Goal: Information Seeking & Learning: Learn about a topic

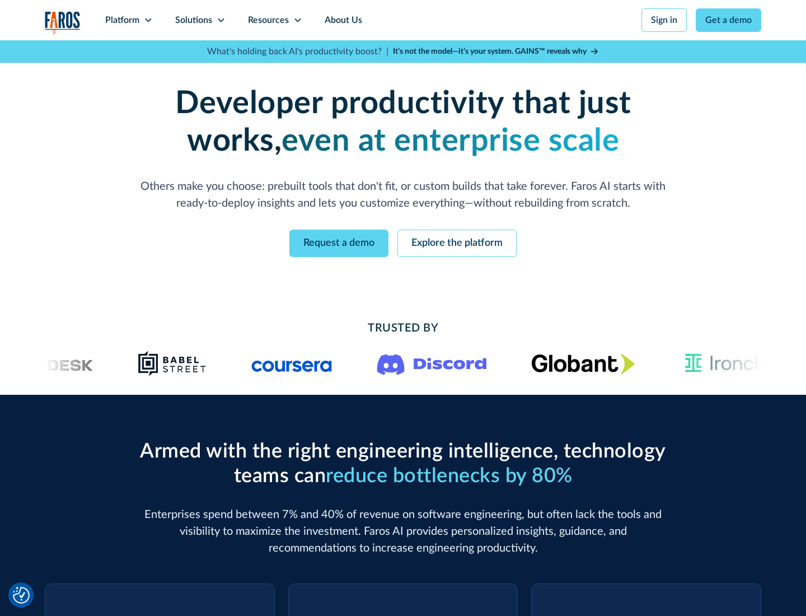
click at [148, 20] on icon at bounding box center [148, 20] width 9 height 9
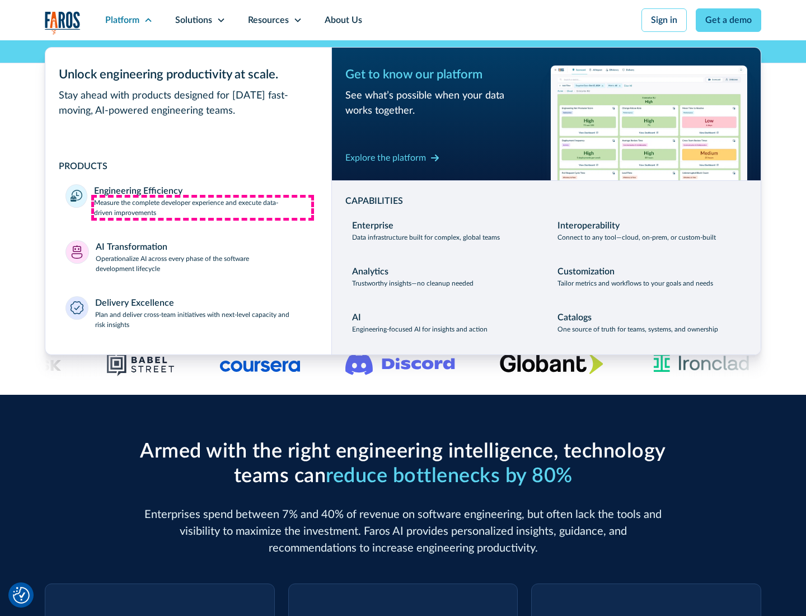
click at [203, 207] on p "Measure the complete developer experience and execute data-driven improvements" at bounding box center [202, 208] width 217 height 20
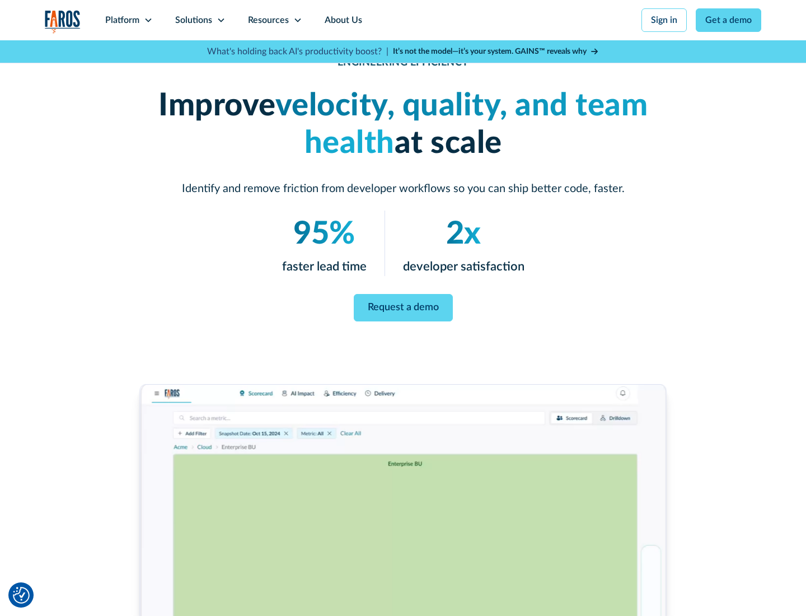
click at [403, 306] on link "Request a demo" at bounding box center [403, 307] width 99 height 27
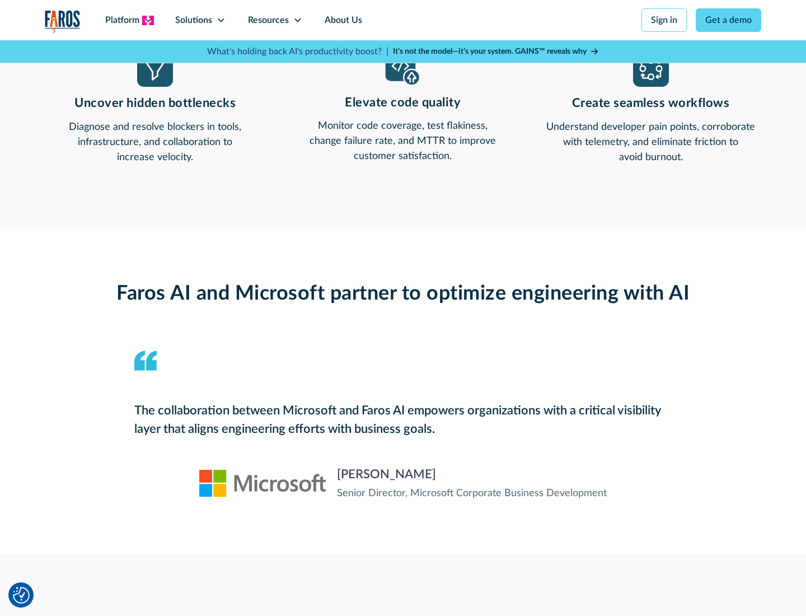
click at [148, 20] on icon at bounding box center [148, 20] width 9 height 9
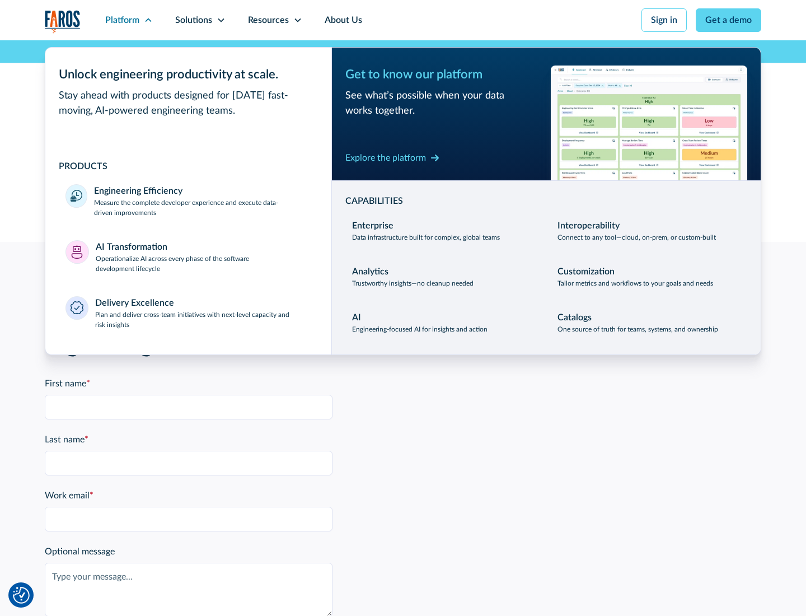
scroll to position [2455, 0]
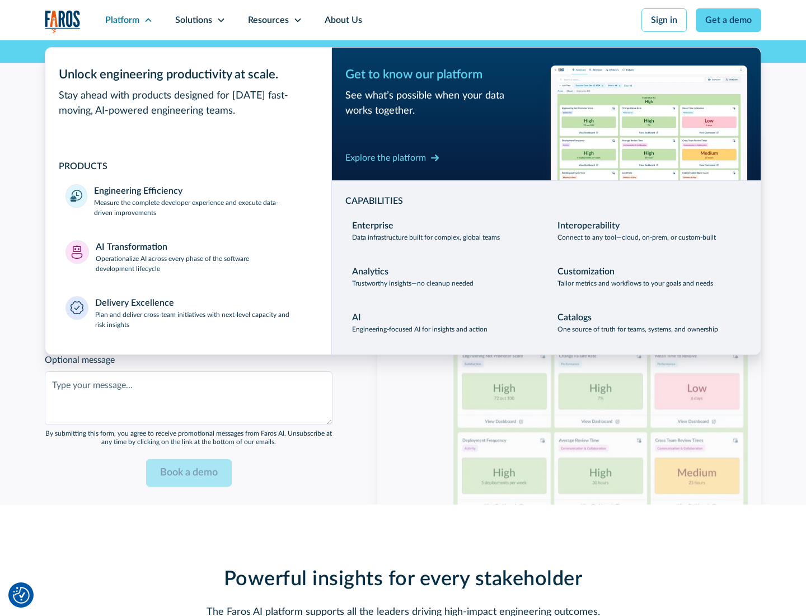
click at [203, 256] on p "Operationalize AI across every phase of the software development lifecycle" at bounding box center [204, 264] width 216 height 20
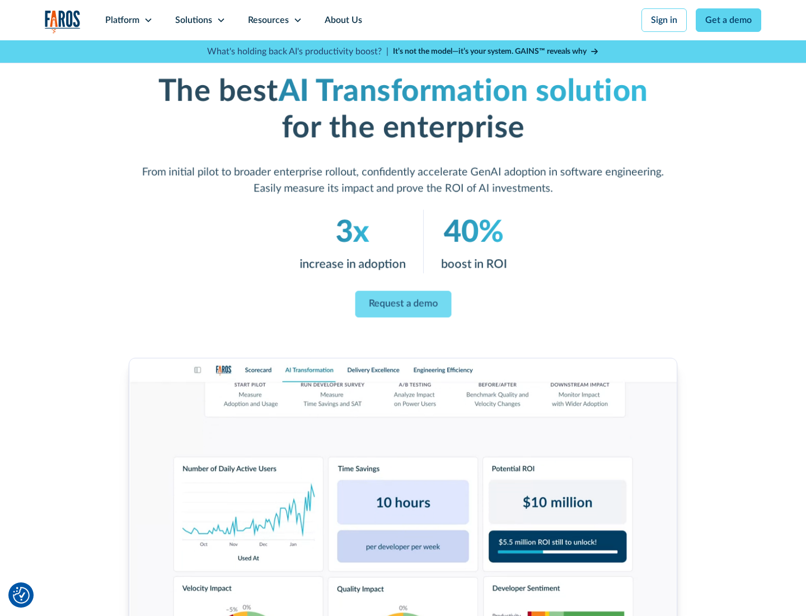
click at [403, 304] on link "Request a demo" at bounding box center [403, 304] width 96 height 27
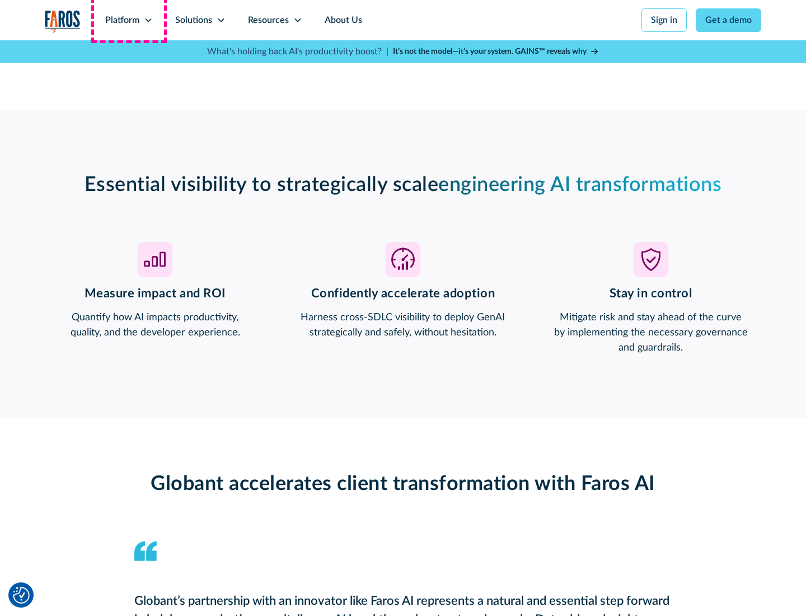
click at [129, 20] on div "Platform" at bounding box center [122, 19] width 34 height 13
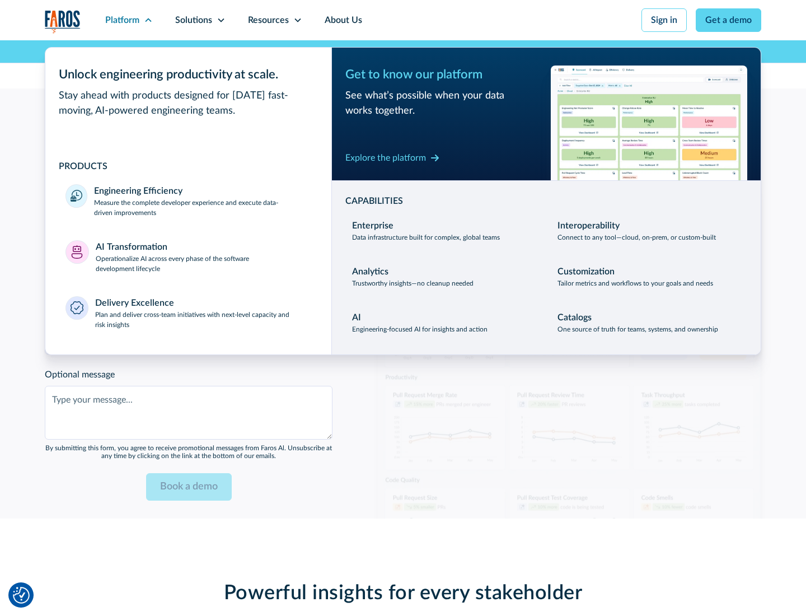
scroll to position [2722, 0]
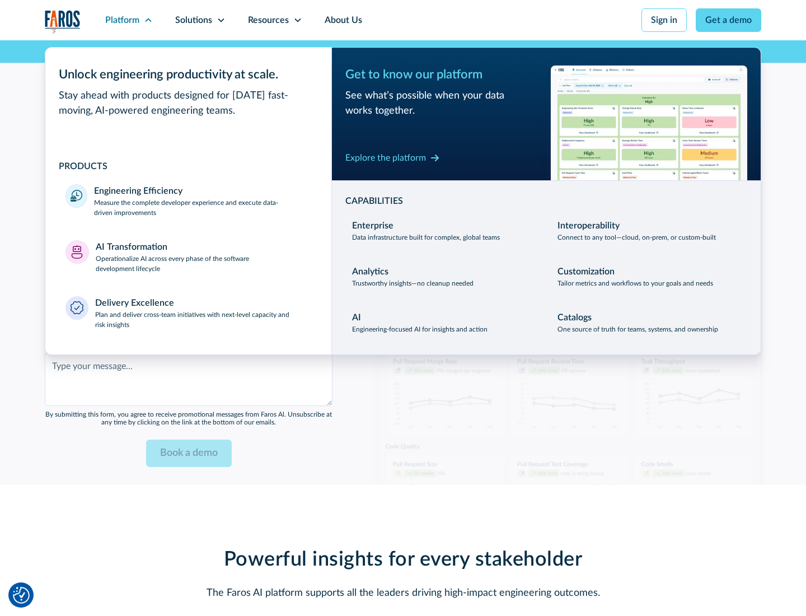
click at [386, 157] on div "Explore the platform" at bounding box center [385, 157] width 81 height 13
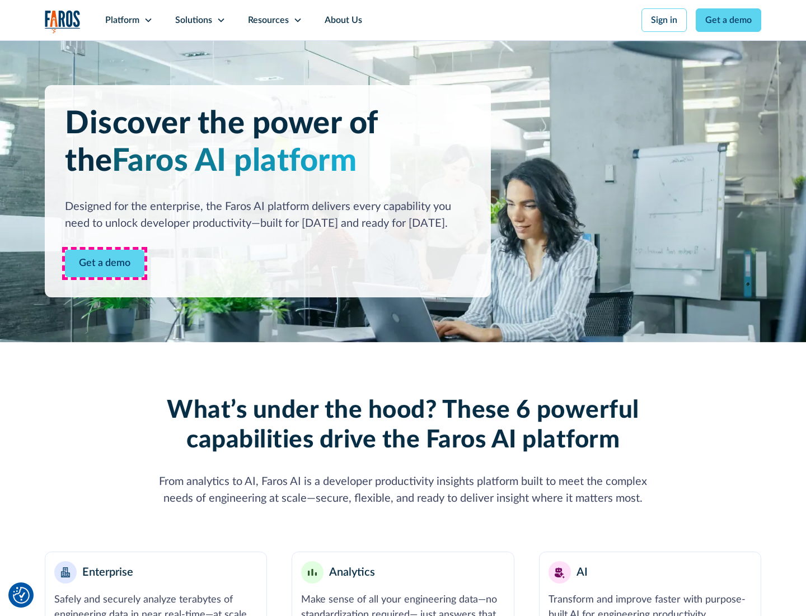
click at [105, 263] on link "Get a demo" at bounding box center [104, 263] width 79 height 27
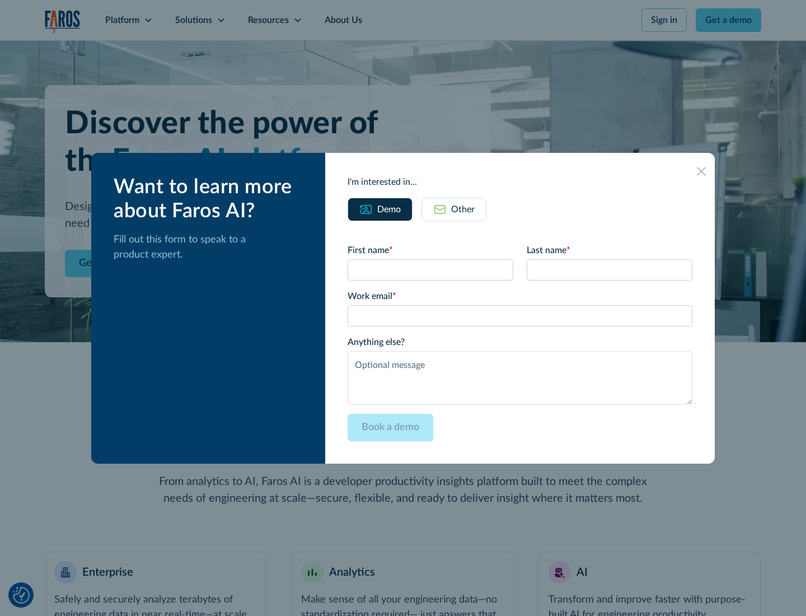
click at [463, 209] on div "Other" at bounding box center [463, 209] width 24 height 13
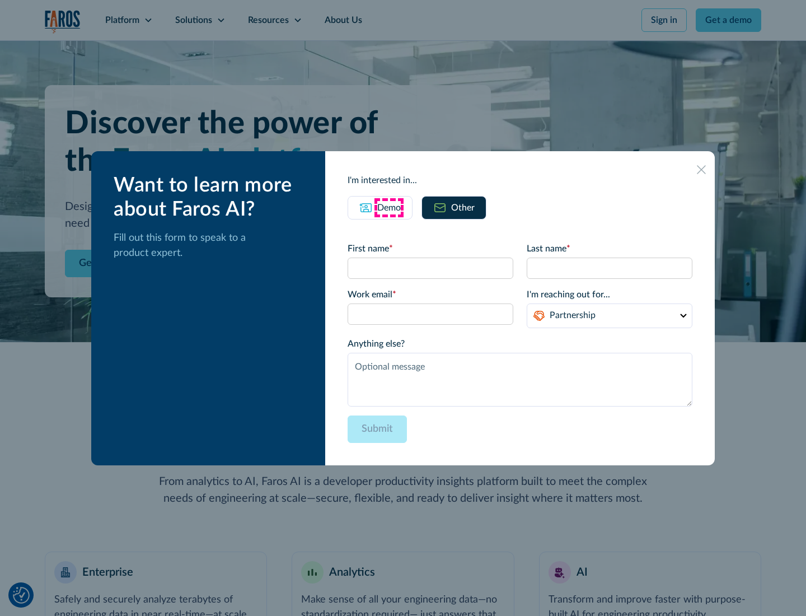
click at [389, 207] on div "Demo" at bounding box center [389, 207] width 24 height 13
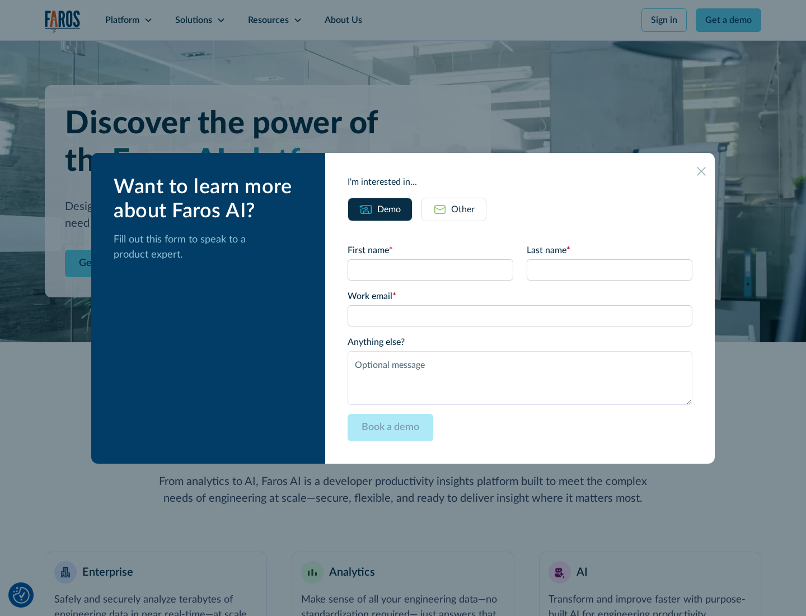
click at [701, 171] on icon at bounding box center [701, 171] width 9 height 9
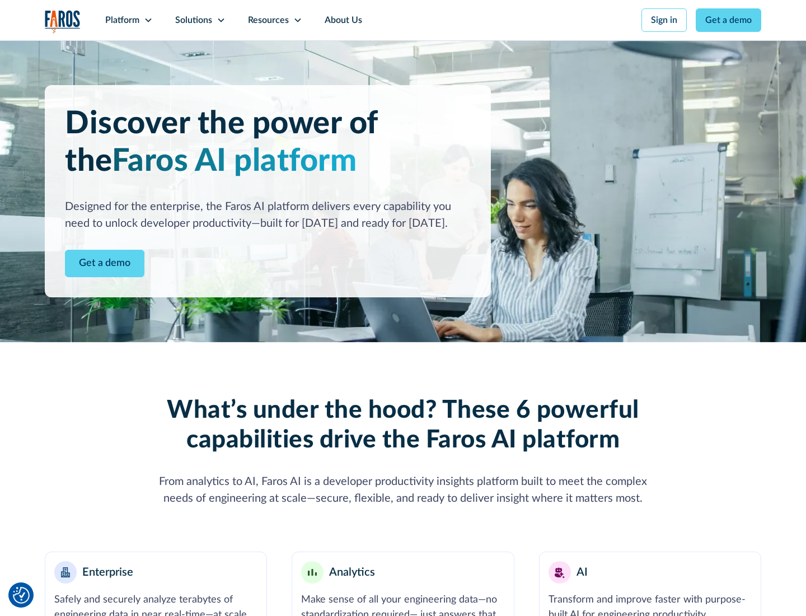
click at [148, 20] on icon at bounding box center [148, 20] width 9 height 9
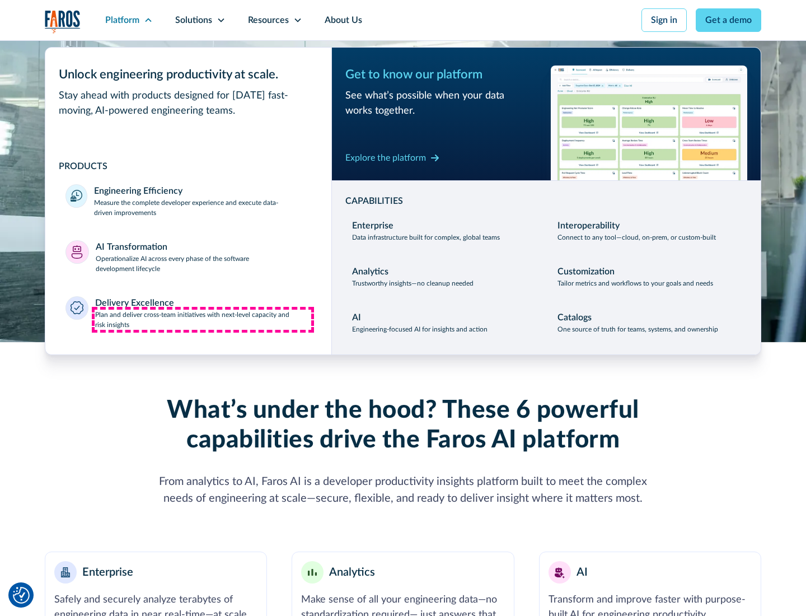
click at [203, 319] on p "Plan and deliver cross-team initiatives with next-level capacity and risk insig…" at bounding box center [203, 320] width 217 height 20
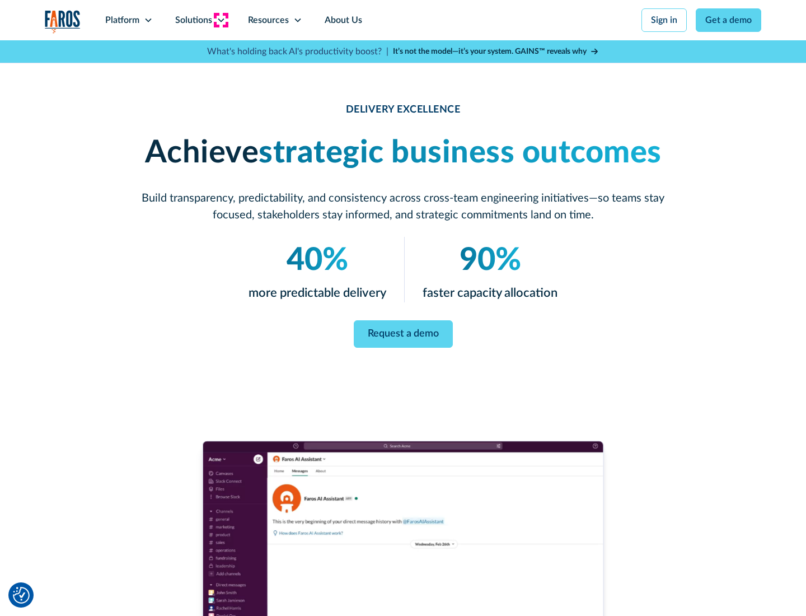
click at [221, 20] on icon at bounding box center [221, 20] width 9 height 9
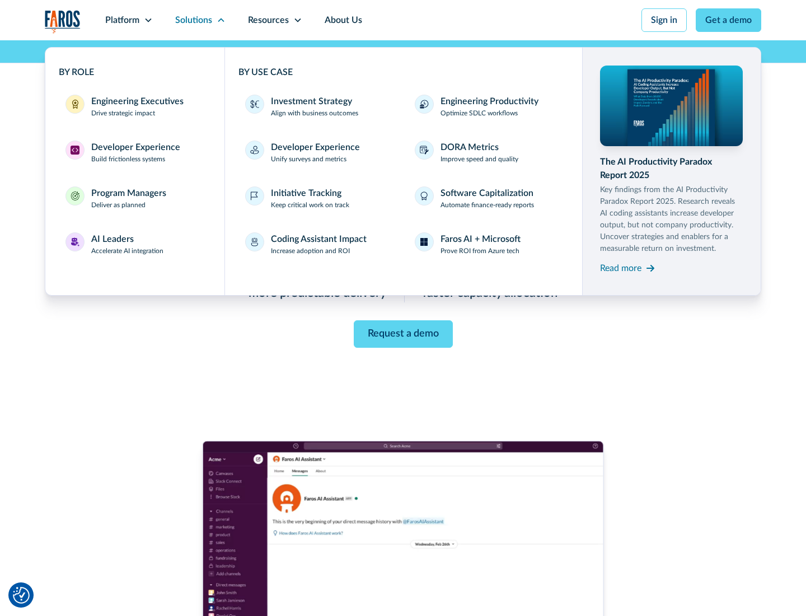
click at [134, 106] on div "Engineering Executives" at bounding box center [137, 101] width 92 height 13
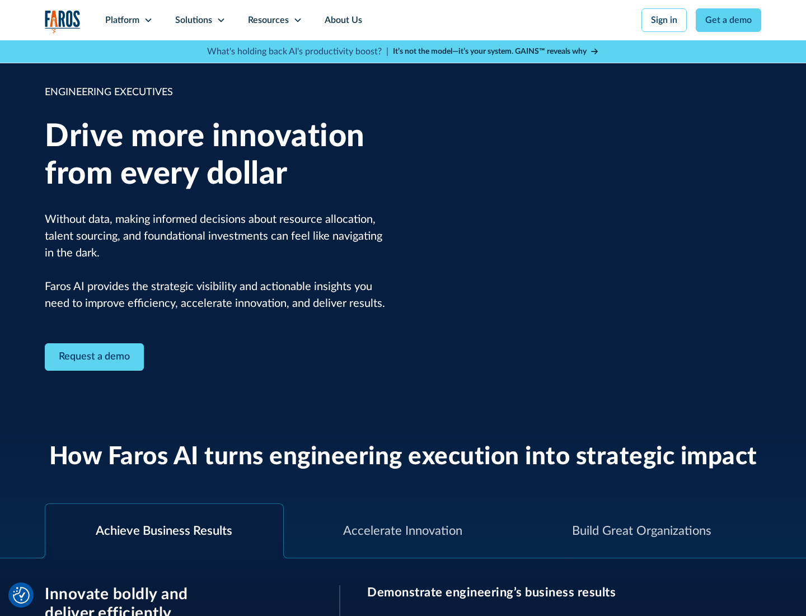
click at [221, 20] on icon at bounding box center [221, 20] width 9 height 9
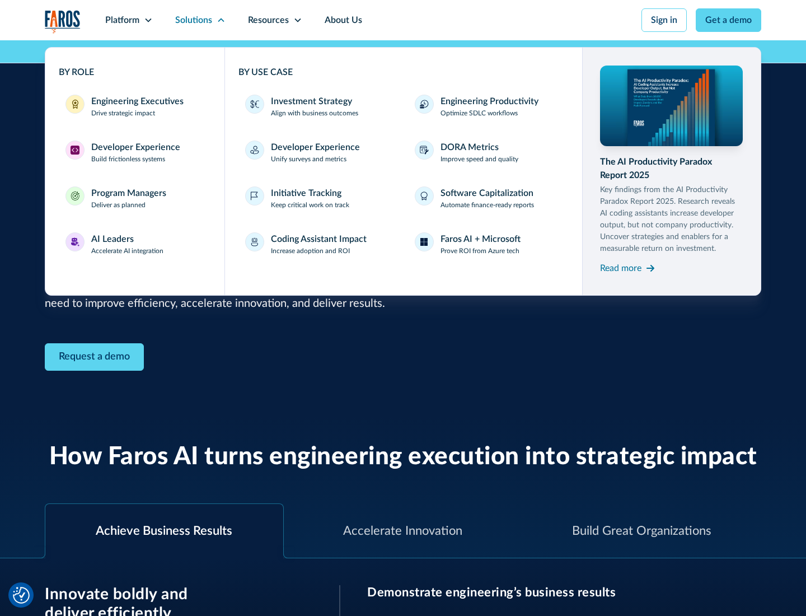
click at [134, 147] on div "Developer Experience" at bounding box center [135, 146] width 89 height 13
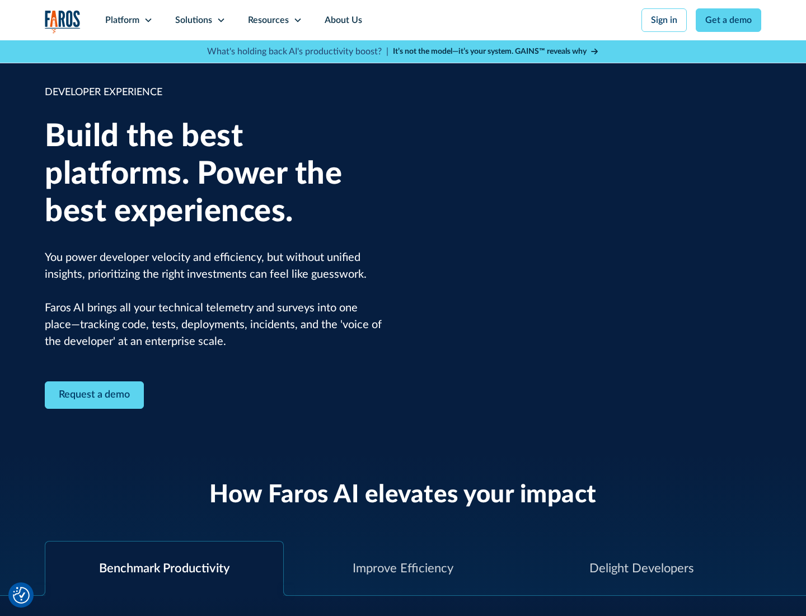
click at [200, 20] on div "Solutions" at bounding box center [193, 19] width 37 height 13
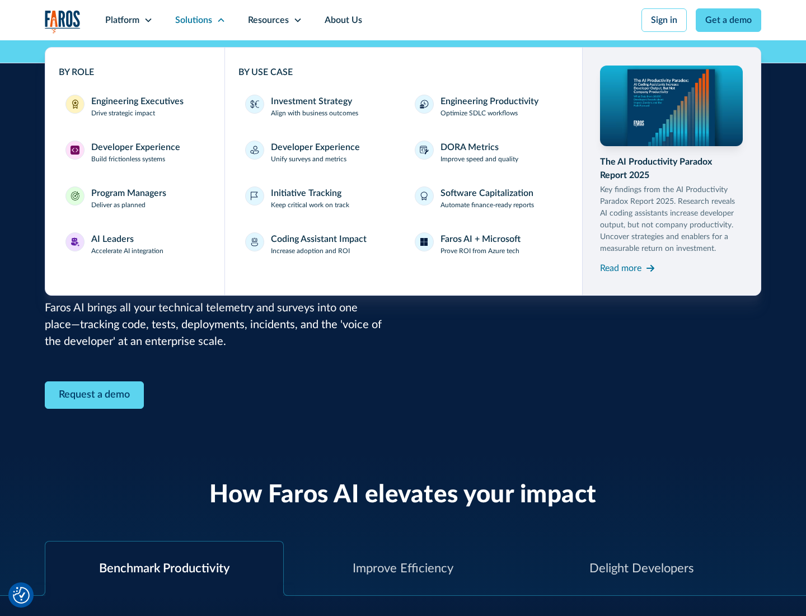
click at [128, 198] on div "Program Managers" at bounding box center [128, 192] width 75 height 13
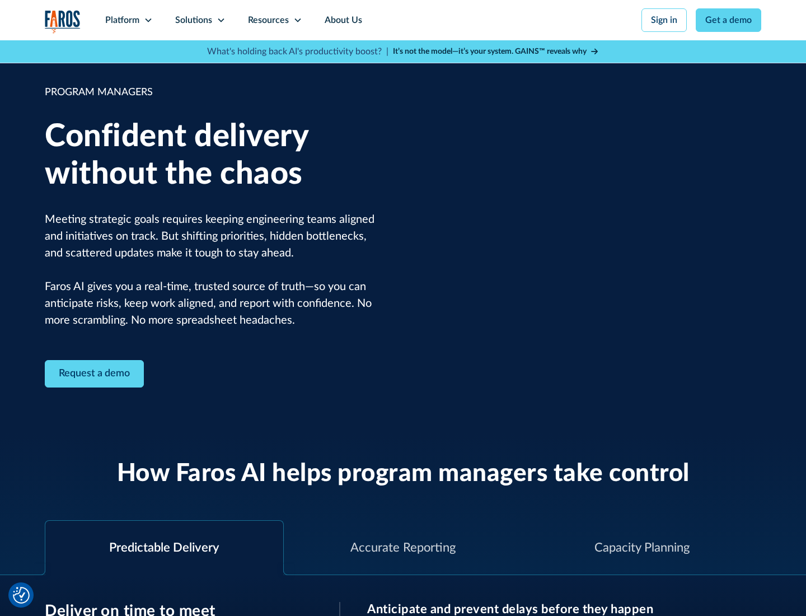
click at [221, 20] on icon at bounding box center [221, 20] width 9 height 9
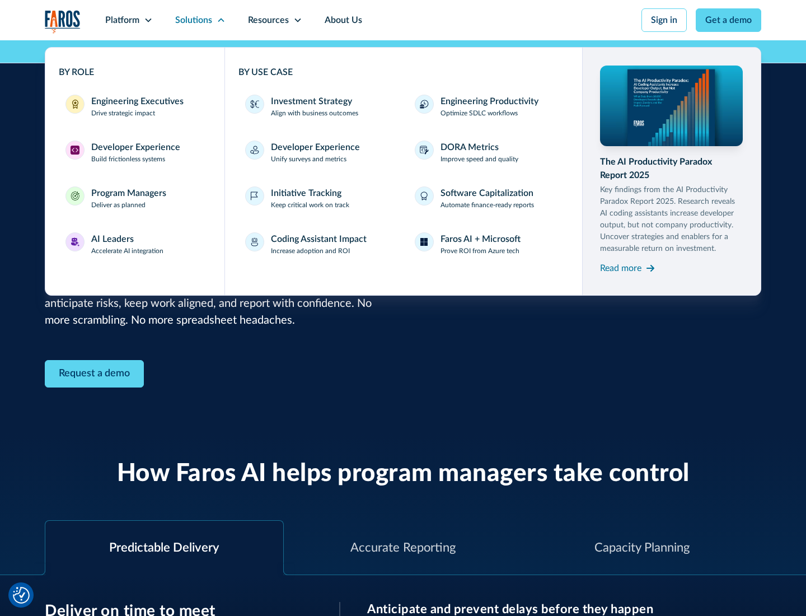
click at [128, 244] on div "AI Leaders" at bounding box center [112, 238] width 43 height 13
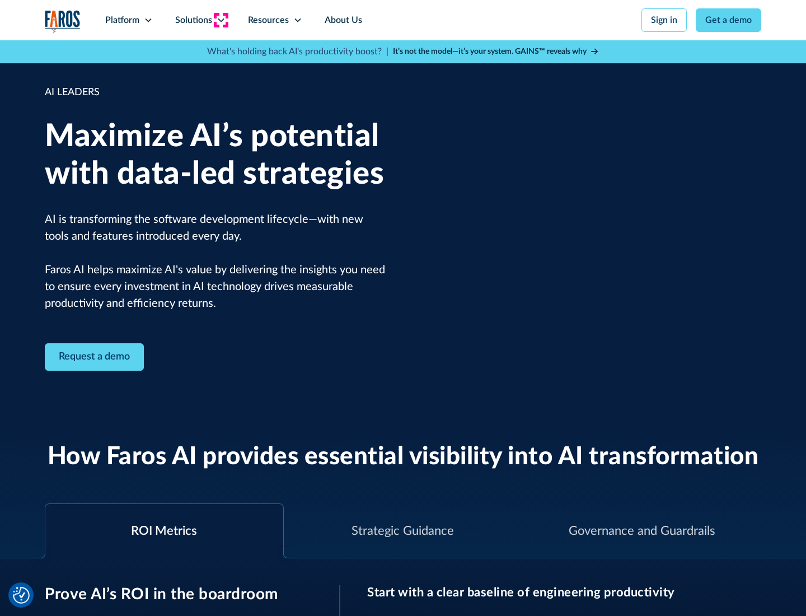
click at [221, 20] on icon at bounding box center [221, 20] width 9 height 9
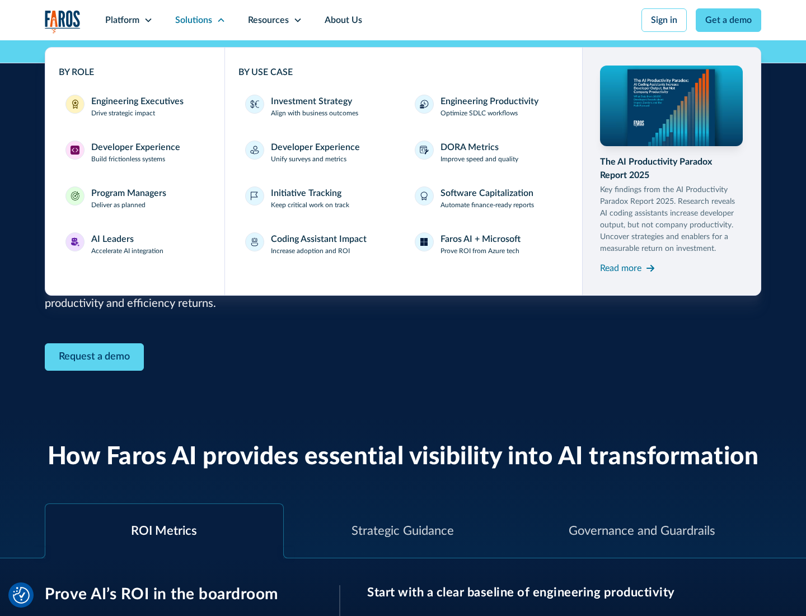
click at [310, 101] on div "Investment Strategy" at bounding box center [311, 101] width 81 height 13
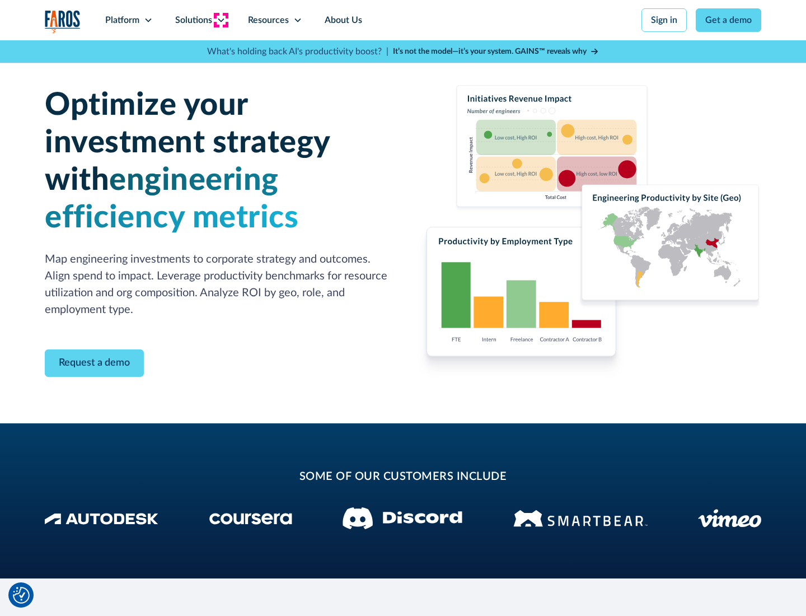
click at [221, 20] on icon at bounding box center [221, 20] width 9 height 9
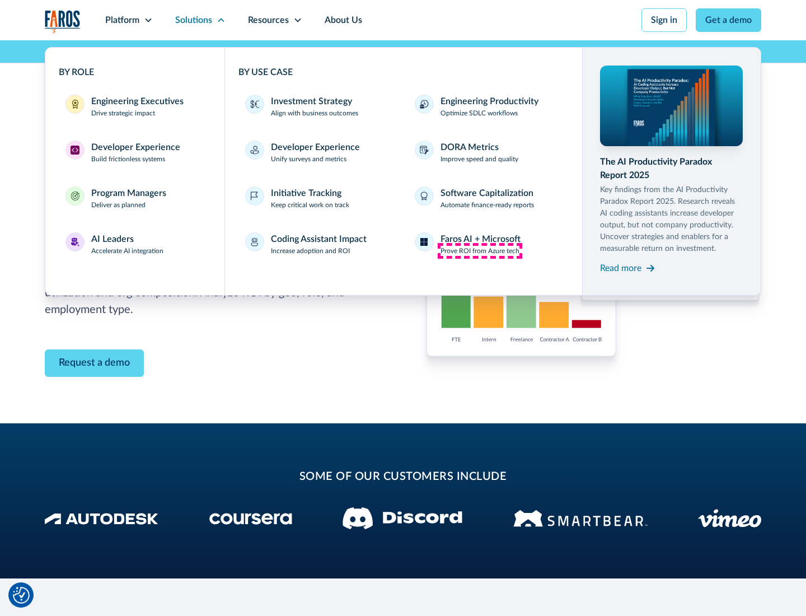
click at [480, 251] on p "Prove ROI from Azure tech" at bounding box center [479, 251] width 79 height 10
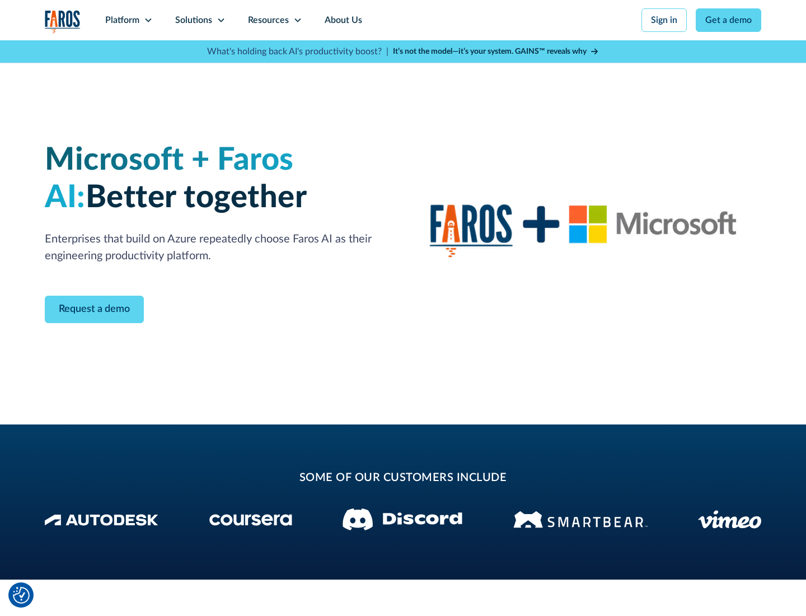
click at [221, 20] on icon at bounding box center [221, 20] width 9 height 9
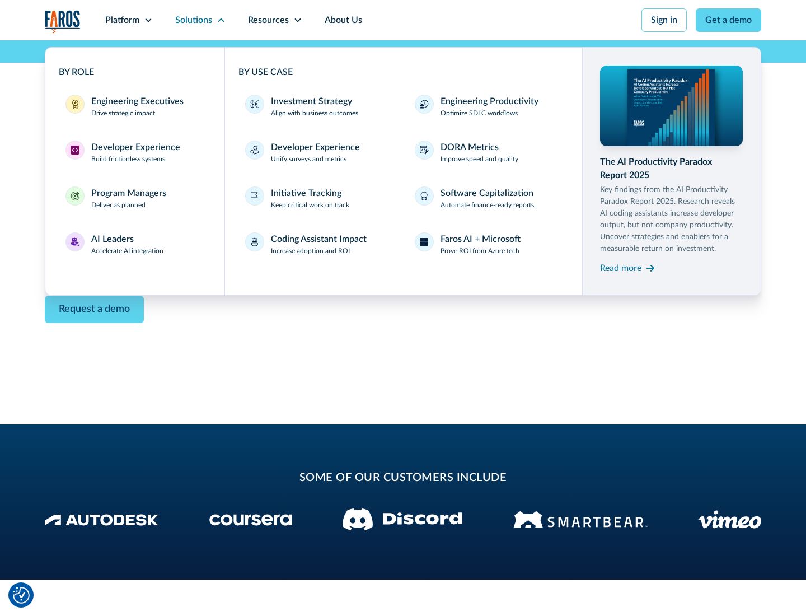
click at [621, 268] on div "Read more" at bounding box center [620, 267] width 41 height 13
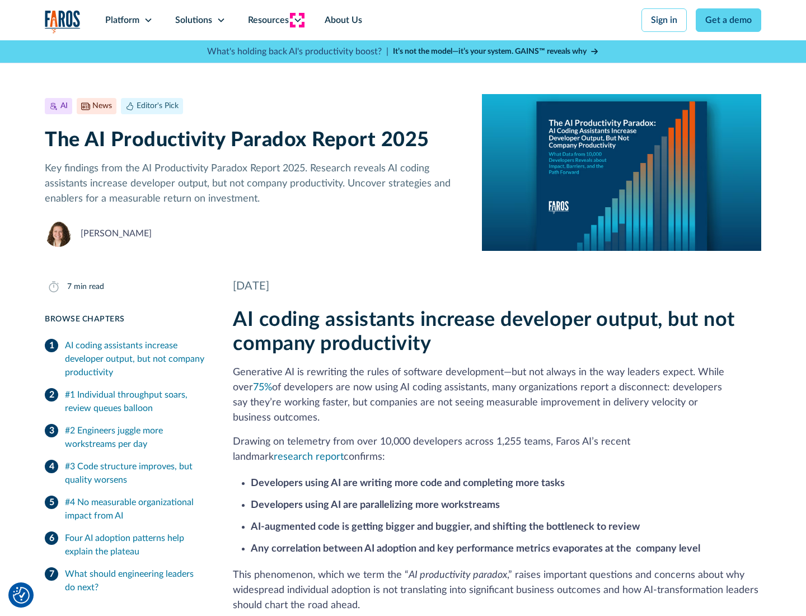
click at [297, 20] on icon at bounding box center [297, 20] width 9 height 9
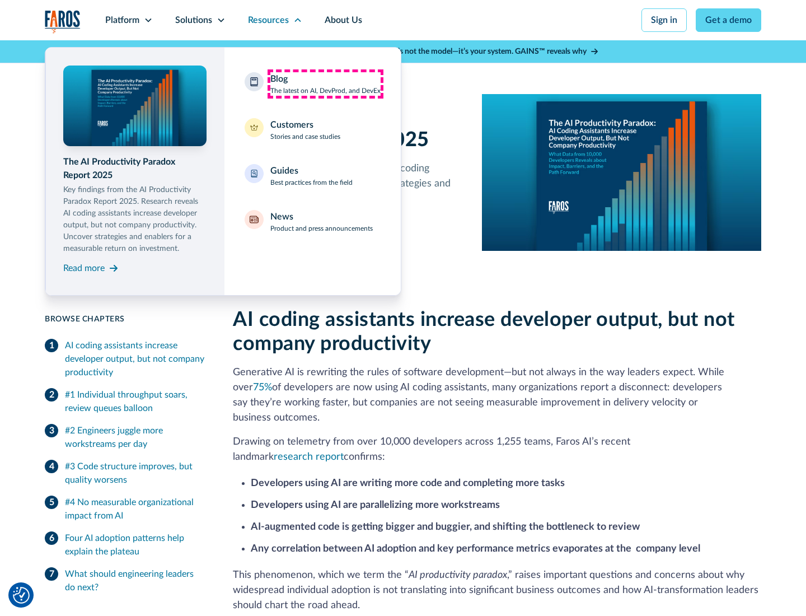
click at [325, 84] on div "Blog The latest on AI, DevProd, and DevEx" at bounding box center [325, 84] width 110 height 24
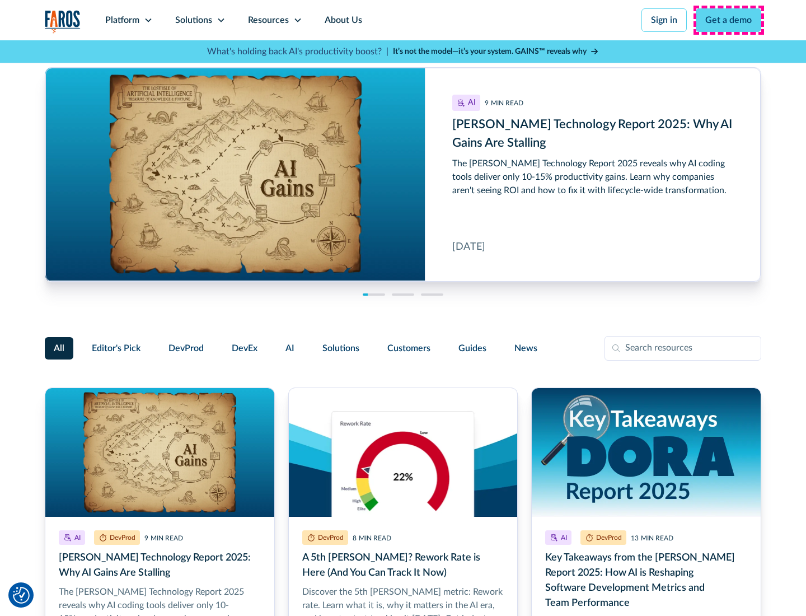
click at [729, 20] on link "Get a demo" at bounding box center [728, 20] width 65 height 24
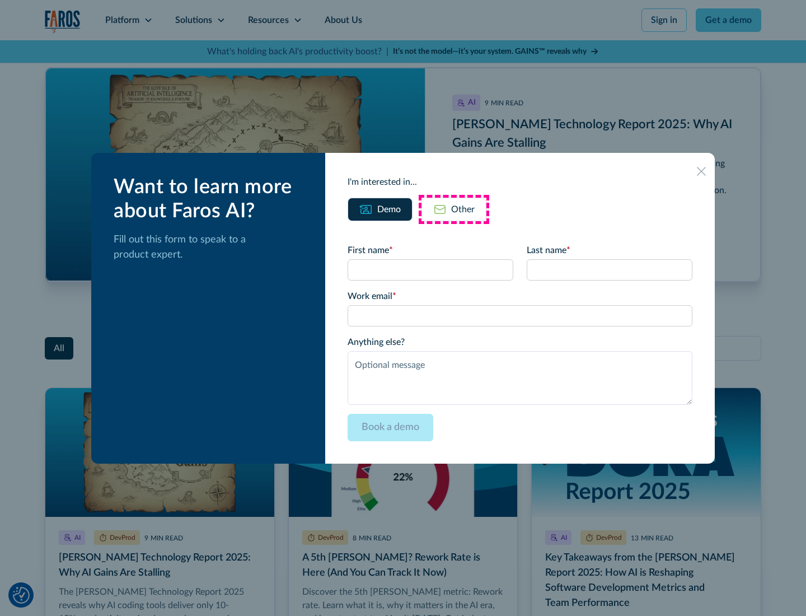
click at [454, 209] on div "Other" at bounding box center [463, 209] width 24 height 13
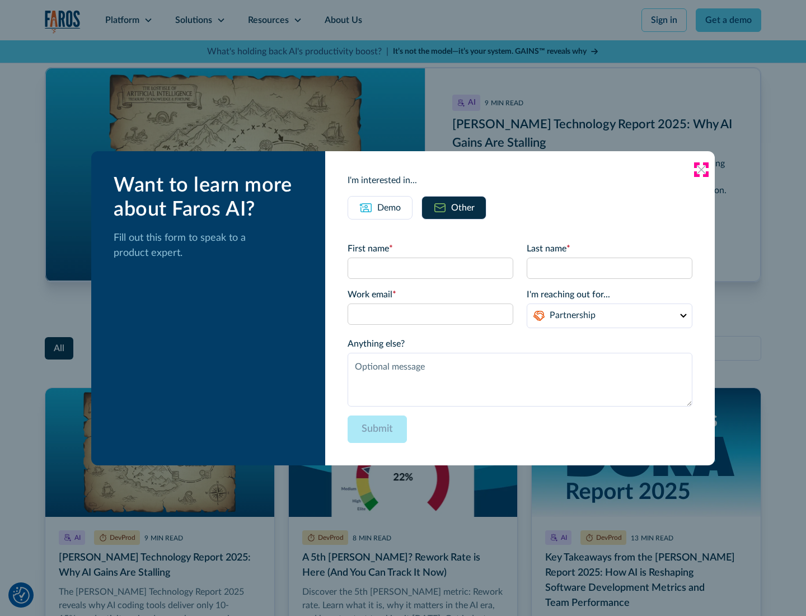
click at [701, 169] on icon at bounding box center [701, 169] width 9 height 9
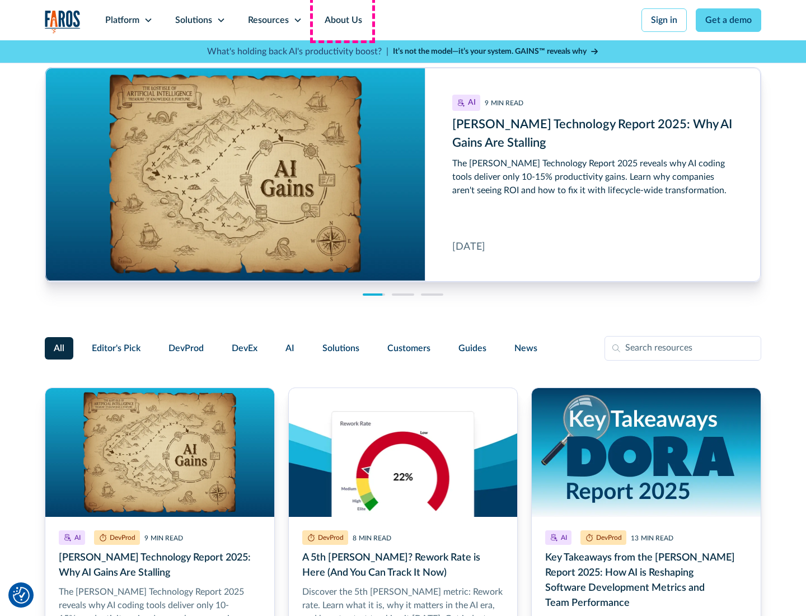
click at [342, 20] on link "About Us" at bounding box center [343, 20] width 60 height 40
